Goal: Information Seeking & Learning: Learn about a topic

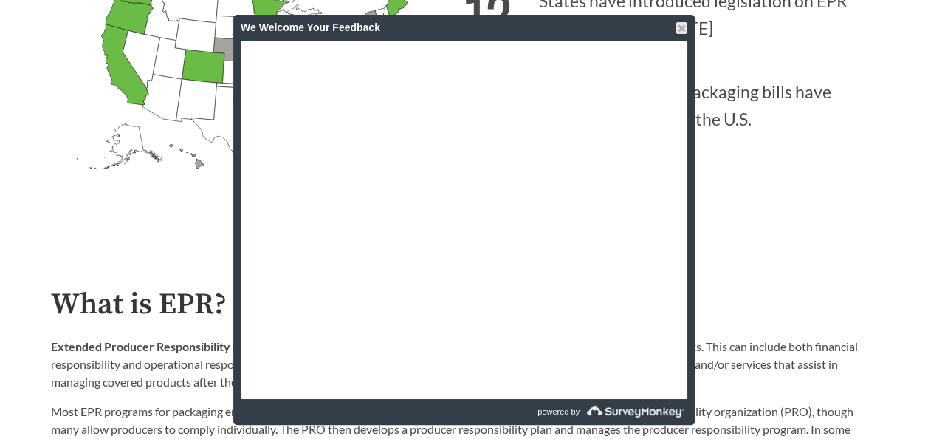
scroll to position [665, 0]
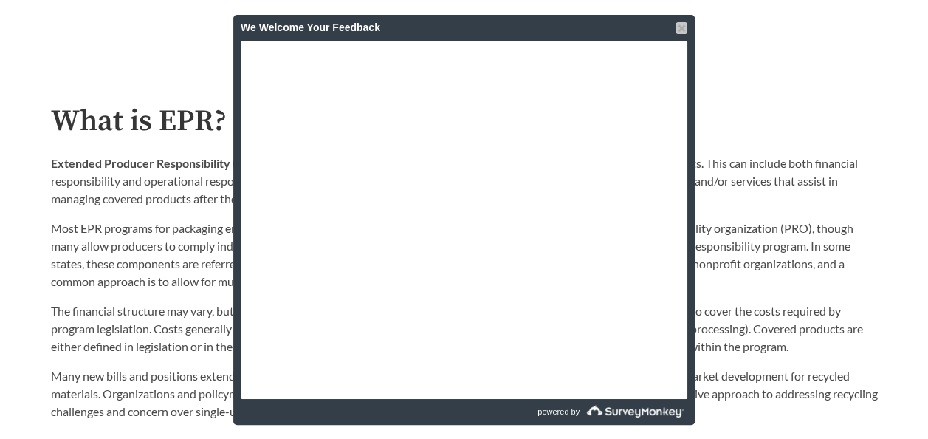
click at [682, 24] on div at bounding box center [682, 28] width 12 height 12
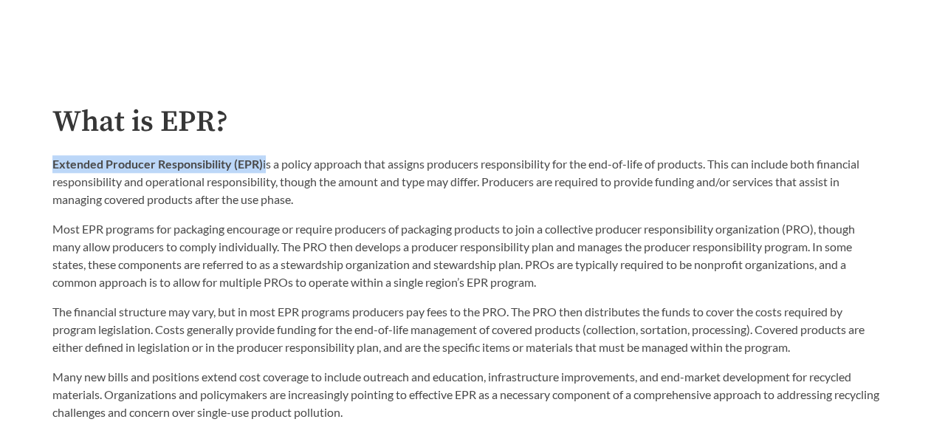
drag, startPoint x: 52, startPoint y: 165, endPoint x: 264, endPoint y: 170, distance: 212.0
click at [264, 170] on p "Extended Producer Responsibility (EPR) is a policy approach that assigns produc…" at bounding box center [465, 181] width 827 height 53
copy p "Extended Producer Responsibility (EPR)"
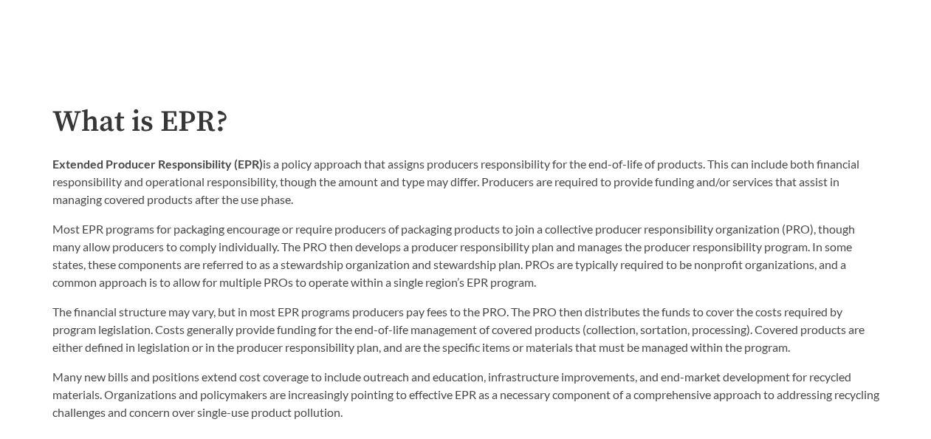
click at [425, 150] on div "What is EPR? Extended Producer Responsibility (EPR) is a policy approach that a…" at bounding box center [465, 264] width 827 height 316
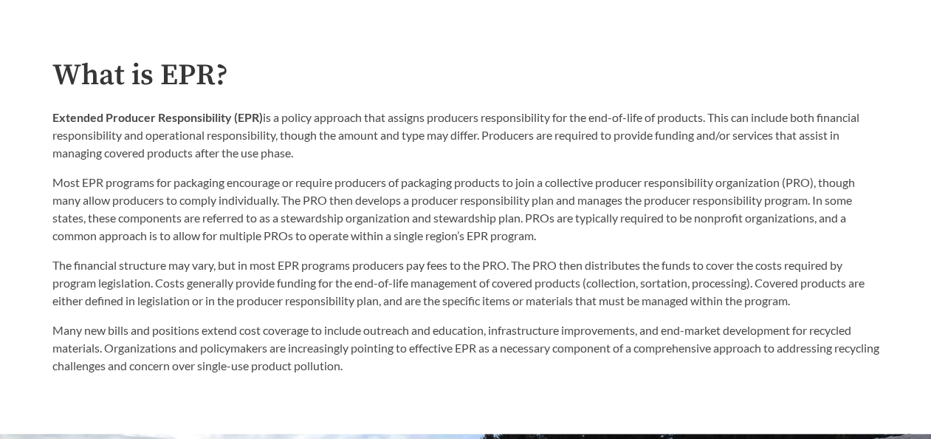
scroll to position [711, 0]
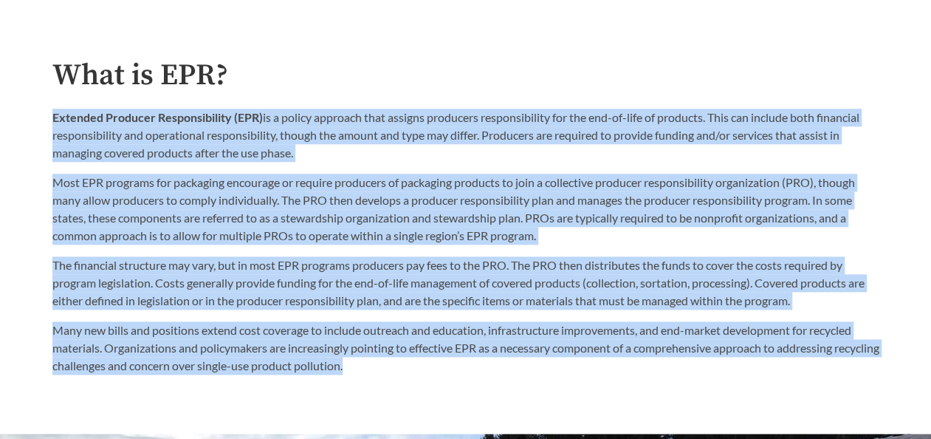
drag, startPoint x: 55, startPoint y: 113, endPoint x: 414, endPoint y: 364, distance: 438.5
click at [414, 364] on div "What is EPR? Extended Producer Responsibility (EPR) is a policy approach that a…" at bounding box center [465, 217] width 827 height 316
copy div "Extended Producer Responsibility (EPR) is a policy approach that assigns produc…"
drag, startPoint x: 693, startPoint y: 123, endPoint x: 662, endPoint y: 130, distance: 31.0
click at [693, 123] on p "Extended Producer Responsibility (EPR) is a policy approach that assigns produc…" at bounding box center [465, 135] width 827 height 53
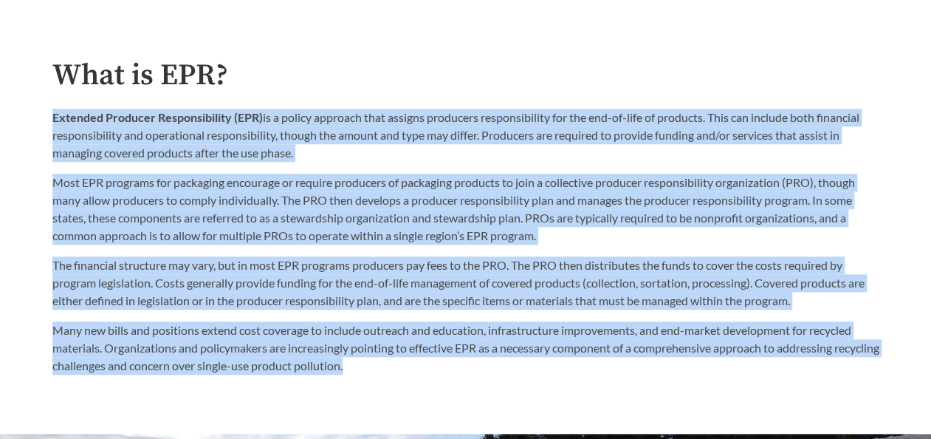
drag, startPoint x: 427, startPoint y: 185, endPoint x: 357, endPoint y: 168, distance: 71.3
click at [426, 185] on p "Most EPR programs for packaging encourage or require producers of packaging pro…" at bounding box center [465, 209] width 827 height 71
drag, startPoint x: 337, startPoint y: 167, endPoint x: 320, endPoint y: 161, distance: 17.3
click at [337, 165] on div "Extended Producer Responsibility (EPR) is a policy approach that assigns produc…" at bounding box center [465, 177] width 827 height 136
click at [312, 152] on p "Extended Producer Responsibility (EPR) is a policy approach that assigns produc…" at bounding box center [465, 135] width 827 height 53
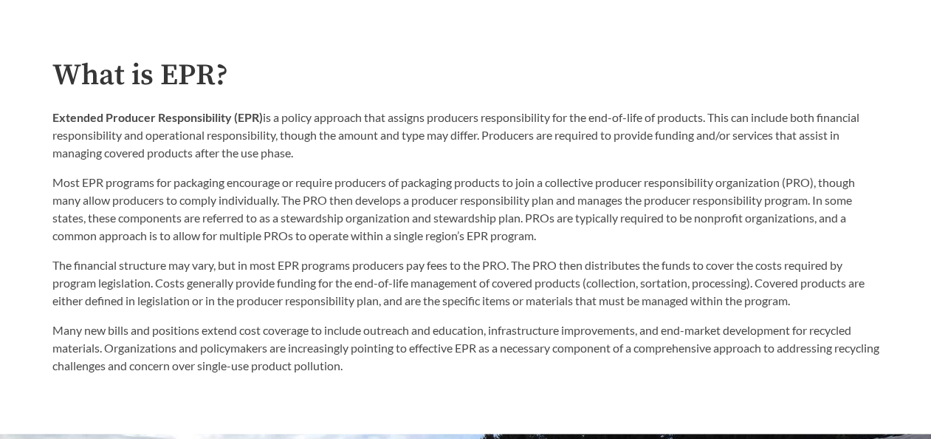
drag, startPoint x: 301, startPoint y: 155, endPoint x: 41, endPoint y: 126, distance: 261.5
click at [41, 126] on div "What is EPR? Extended Producer Responsibility (EPR) is a policy approach that a…" at bounding box center [466, 217] width 851 height 316
copy p "Extended Producer Responsibility (EPR) is a policy approach that assigns produc…"
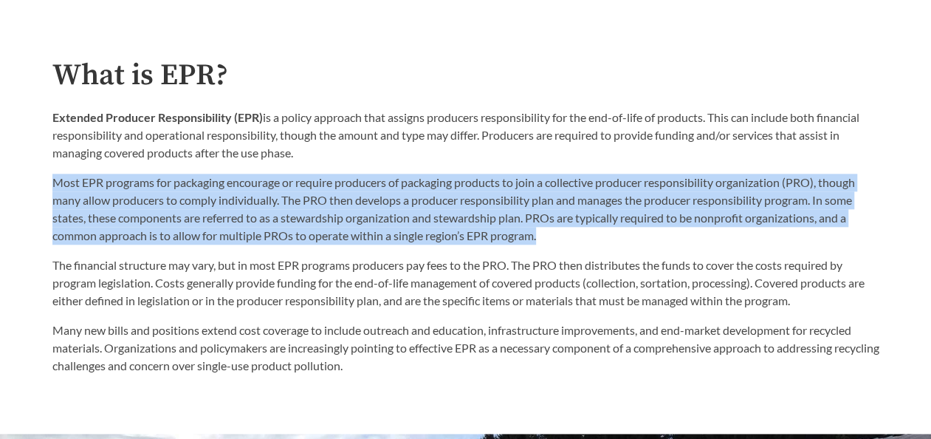
drag, startPoint x: 53, startPoint y: 182, endPoint x: 572, endPoint y: 235, distance: 521.8
click at [572, 235] on p "Most EPR programs for packaging encourage or require producers of packaging pro…" at bounding box center [465, 209] width 827 height 71
copy p "Most EPR programs for packaging encourage or require producers of packaging pro…"
drag, startPoint x: 631, startPoint y: 199, endPoint x: 626, endPoint y: 190, distance: 9.3
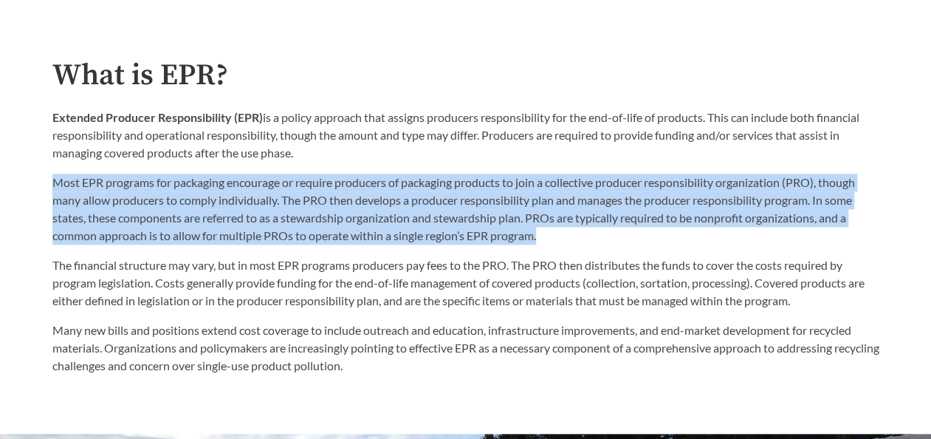
click at [631, 199] on p "Most EPR programs for packaging encourage or require producers of packaging pro…" at bounding box center [465, 209] width 827 height 71
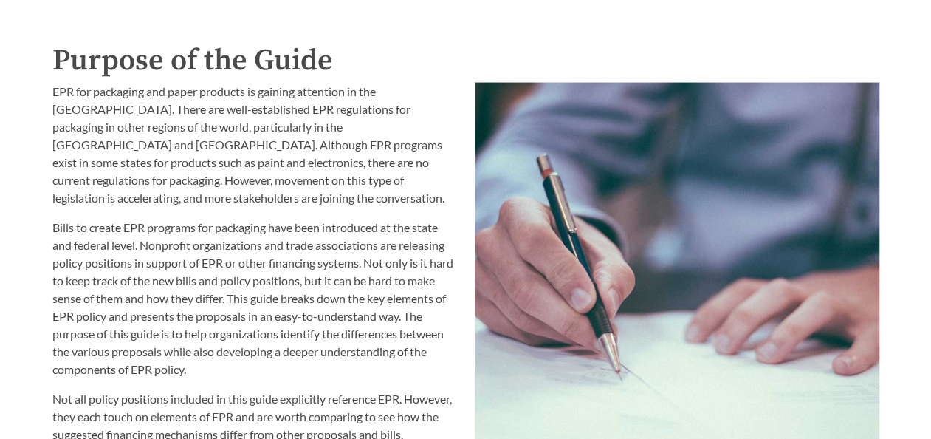
scroll to position [1523, 0]
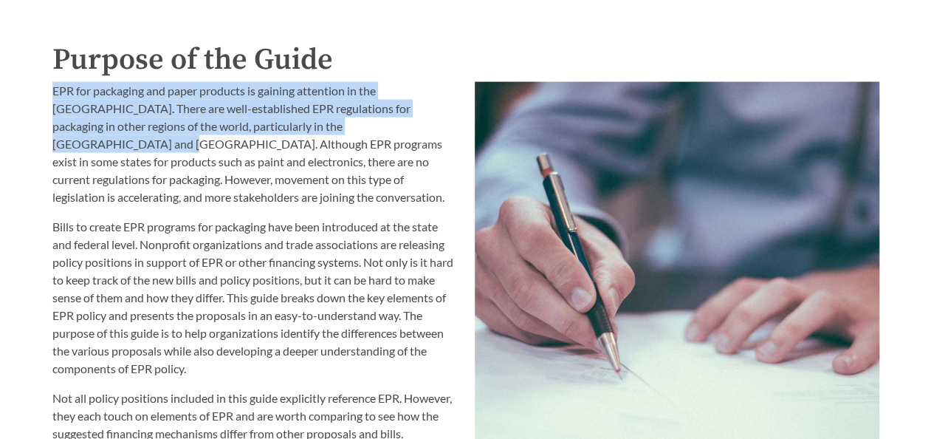
drag, startPoint x: 54, startPoint y: 92, endPoint x: 354, endPoint y: 128, distance: 302.6
click at [354, 128] on p "EPR for packaging and paper products is gaining attention in the [GEOGRAPHIC_DA…" at bounding box center [254, 144] width 405 height 124
copy p "EPR for packaging and paper products is gaining attention in the United States.…"
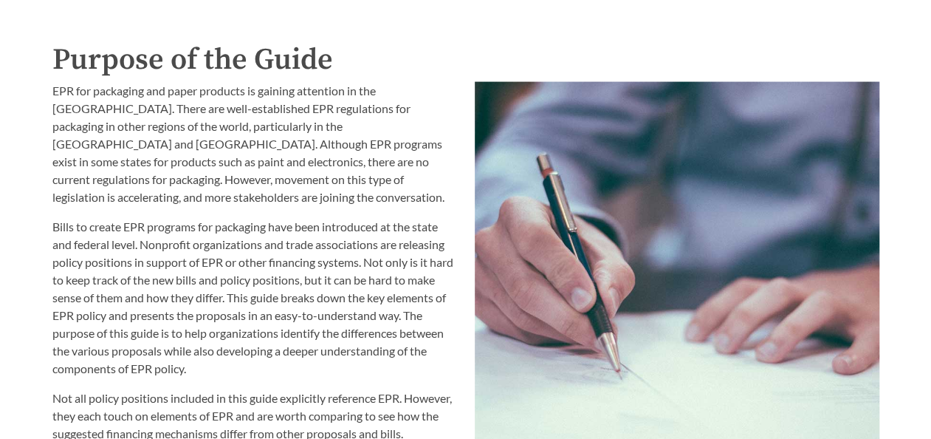
click at [349, 173] on p "EPR for packaging and paper products is gaining attention in the [GEOGRAPHIC_DA…" at bounding box center [254, 144] width 405 height 124
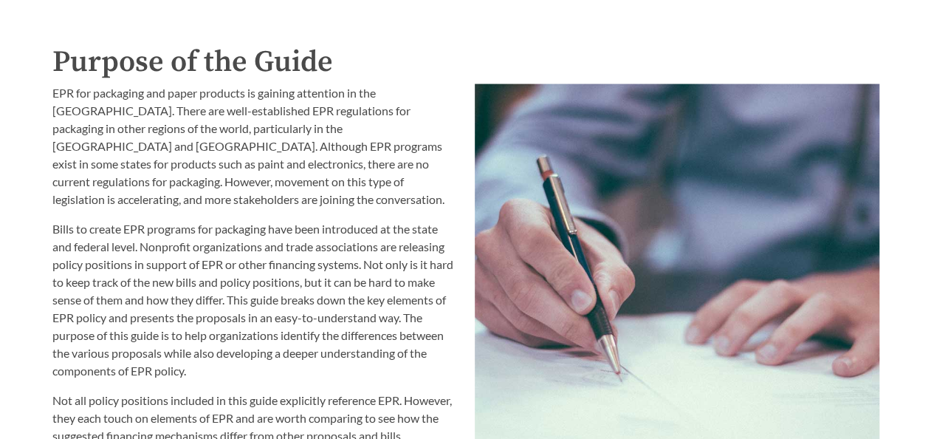
scroll to position [1339, 0]
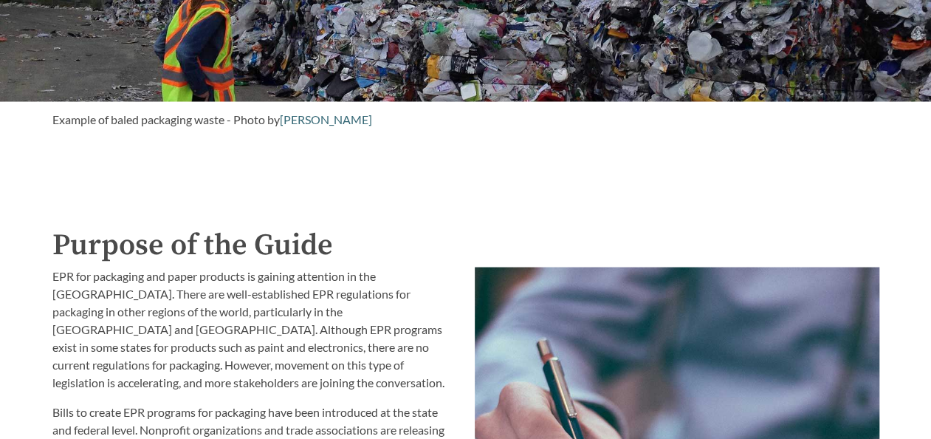
click at [388, 117] on div "Example of baled packaging waste - Photo by Vivianne Lemay" at bounding box center [465, 132] width 827 height 62
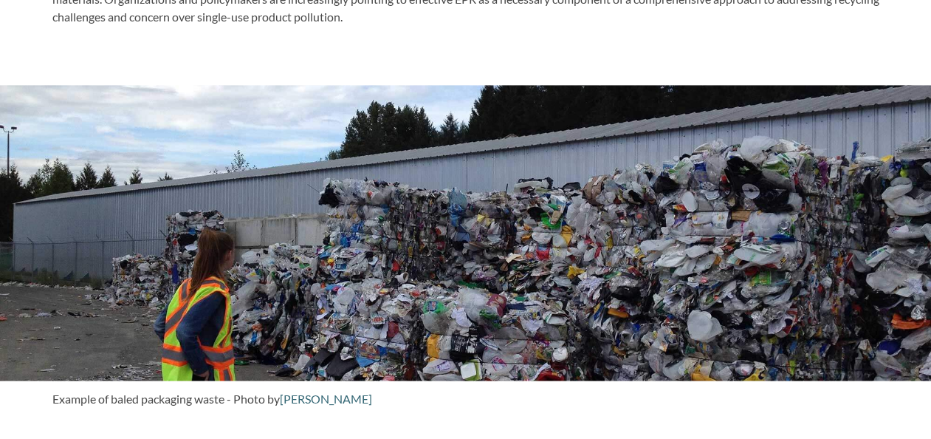
scroll to position [748, 0]
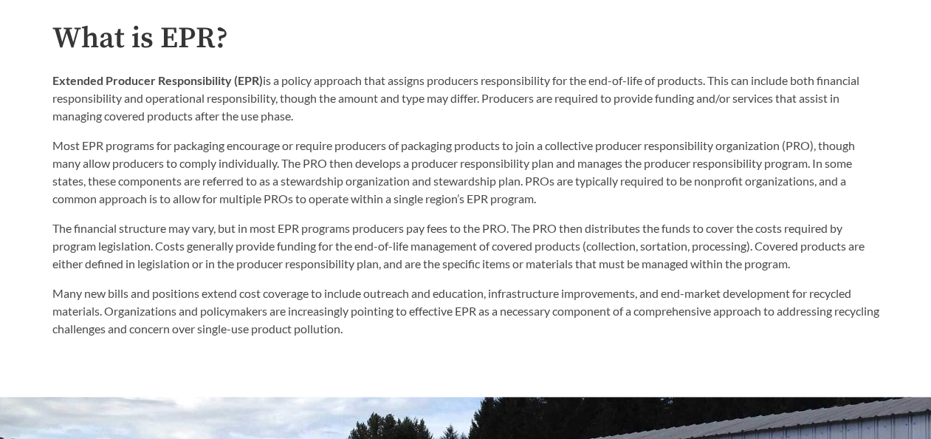
click at [120, 105] on p "Extended Producer Responsibility (EPR) is a policy approach that assigns produc…" at bounding box center [465, 98] width 827 height 53
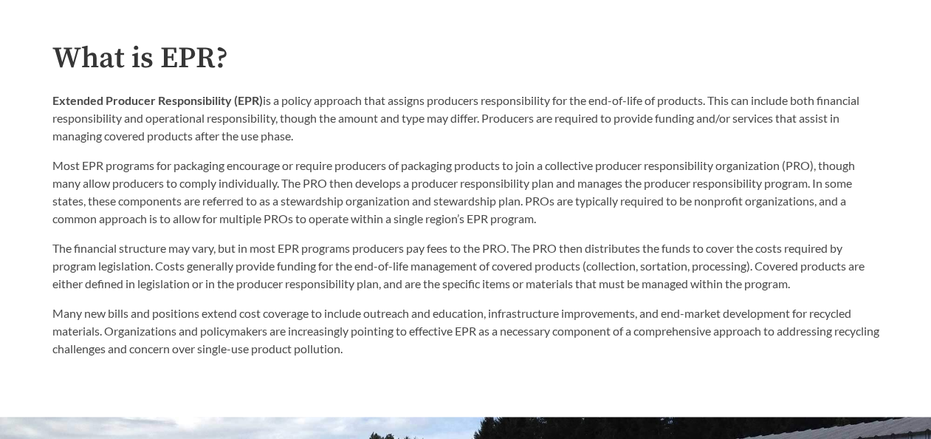
scroll to position [738, 0]
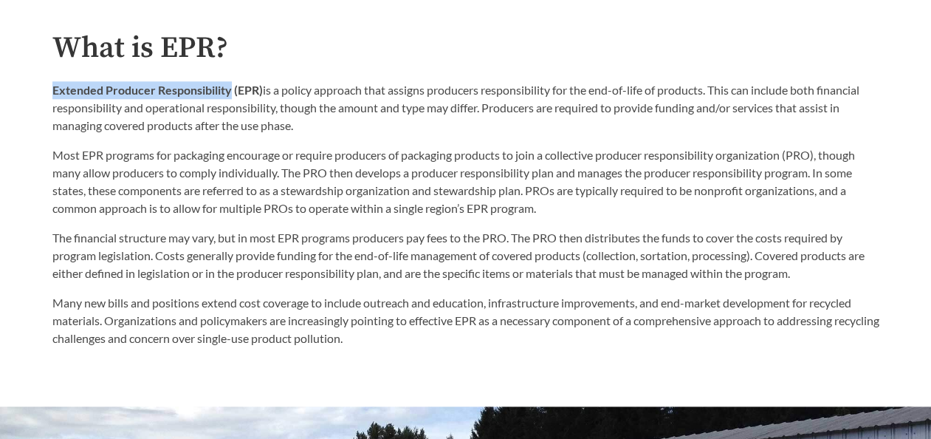
drag, startPoint x: 52, startPoint y: 92, endPoint x: 229, endPoint y: 92, distance: 177.2
click at [229, 92] on strong "Extended Producer Responsibility (EPR)" at bounding box center [157, 90] width 210 height 14
copy strong "Extended Producer Responsibility"
click at [380, 175] on p "Most EPR programs for packaging encourage or require producers of packaging pro…" at bounding box center [465, 181] width 827 height 71
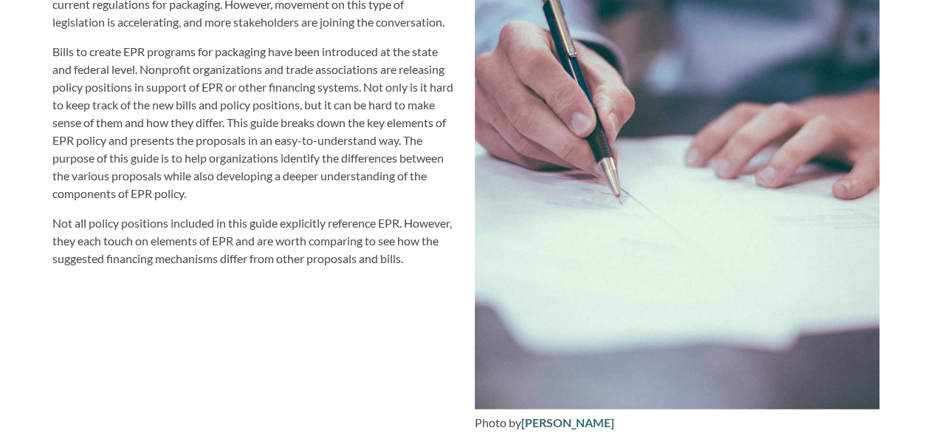
scroll to position [2141, 0]
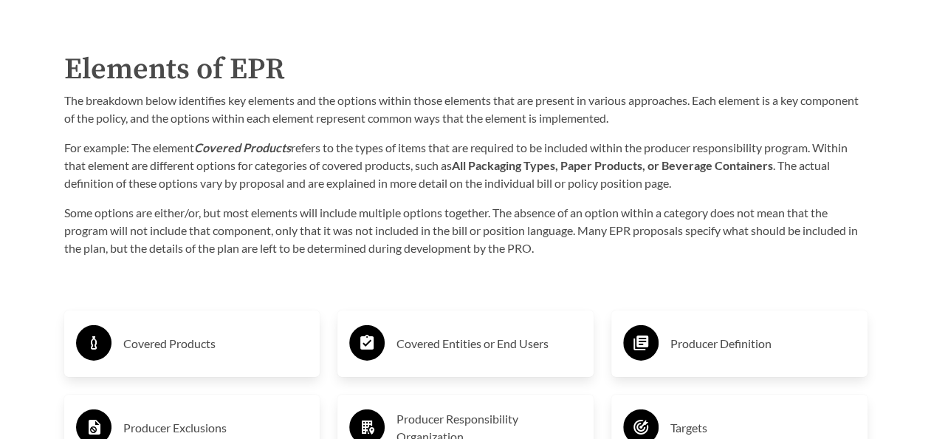
click at [542, 167] on strong "All Packaging Types, Paper Products, or Beverage Containers" at bounding box center [612, 165] width 321 height 14
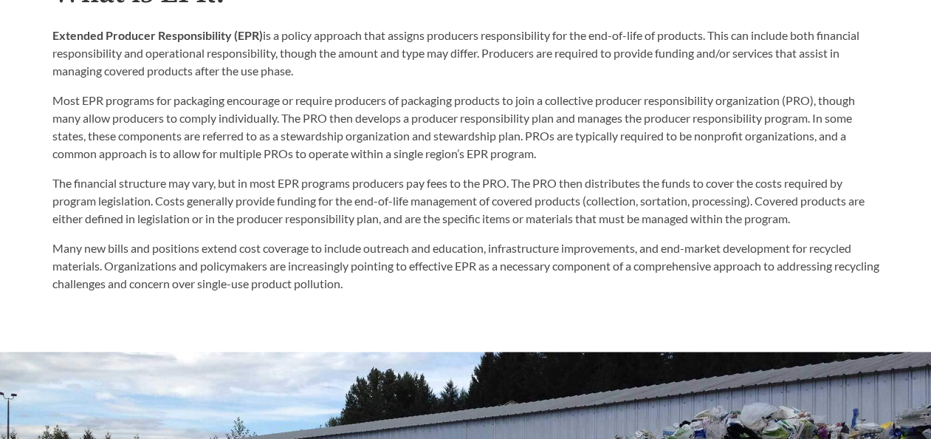
scroll to position [443, 0]
